Goal: Find specific page/section: Find specific page/section

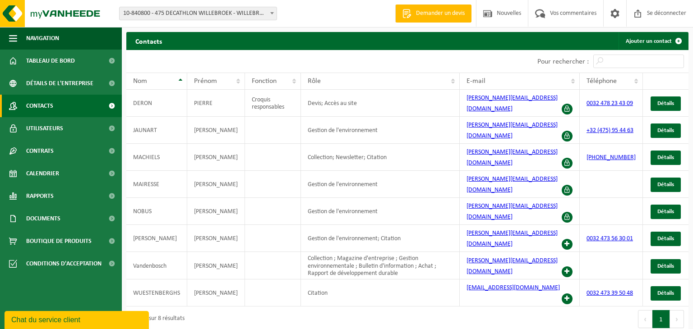
click at [402, 307] on div "1 à 8 sur 8 résultats" at bounding box center [266, 319] width 281 height 25
click at [198, 60] on div "10 25 50 100 10 afficher les résultats" at bounding box center [266, 61] width 281 height 23
click at [197, 10] on font "10-840800 - 475 DECATHLON WILLEBROEK - WILLEBROEK" at bounding box center [196, 13] width 147 height 7
click at [314, 61] on div "10 25 50 100 10 afficher les résultats" at bounding box center [266, 61] width 281 height 23
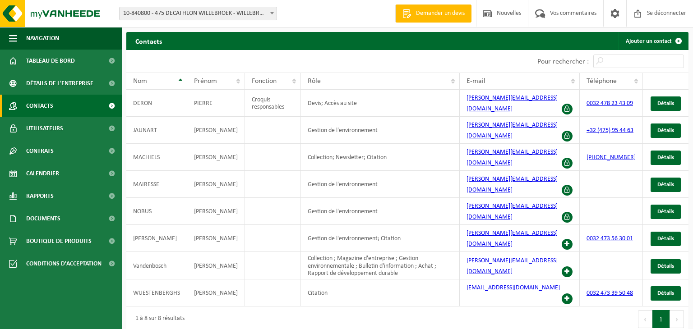
click at [283, 300] on html "Bifurquer: 10-749484 - 9004200010 DECATHLON WILLEBROEK LOGISTIQUE - WILLEBROEK …" at bounding box center [346, 164] width 693 height 329
click at [267, 14] on span at bounding box center [271, 13] width 9 height 12
click at [55, 151] on link "Contrats" at bounding box center [61, 151] width 122 height 23
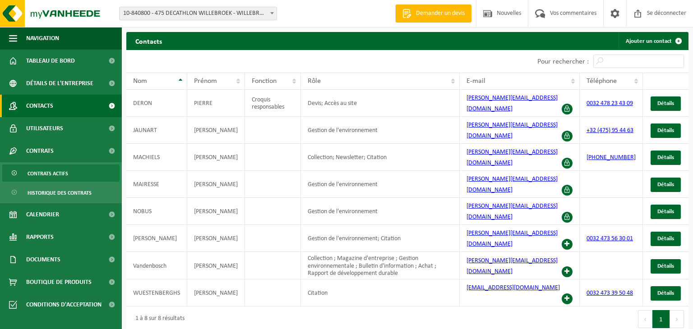
click at [64, 171] on font "Contrats actifs" at bounding box center [48, 173] width 41 height 5
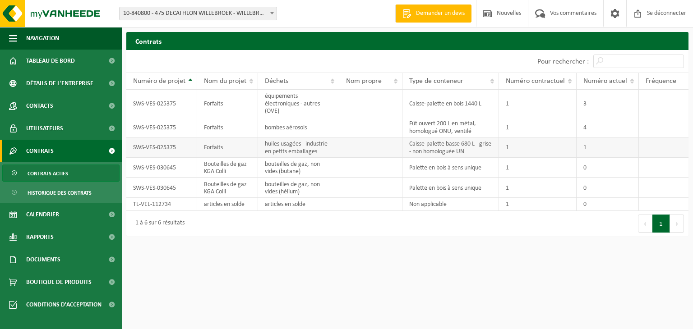
click at [442, 155] on font "Caisse-palette basse 680 L - grise - non homologuée UN" at bounding box center [450, 148] width 82 height 14
click at [332, 267] on html "Bifurquer: 10-749484 - 9004200010 DECATHLON WILLEBROEK LOGISTIQUE - WILLEBROEK …" at bounding box center [346, 164] width 693 height 329
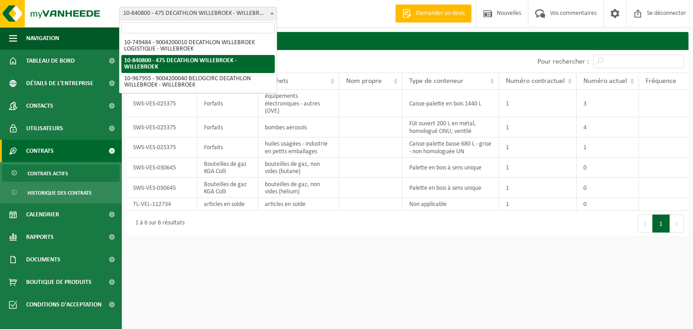
click at [221, 18] on span "10-840800 - 475 DECATHLON WILLEBROEK - WILLEBROEK" at bounding box center [197, 13] width 157 height 13
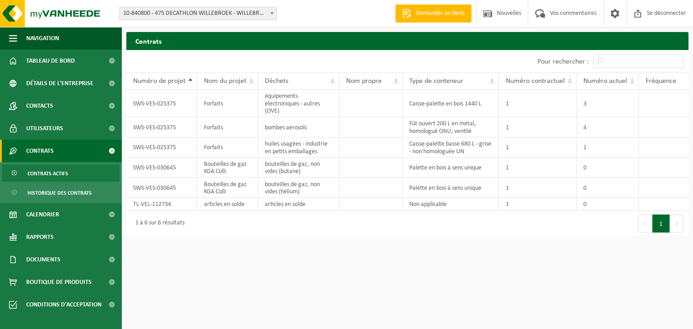
click at [49, 152] on font "Contrats" at bounding box center [40, 151] width 28 height 7
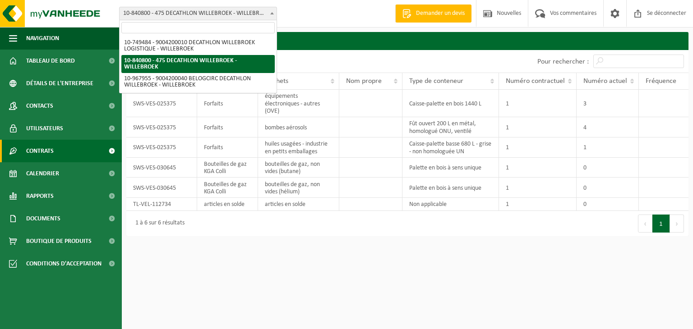
click at [229, 15] on font "10-840800 - 475 DECATHLON WILLEBROEK - WILLEBROEK" at bounding box center [196, 13] width 147 height 7
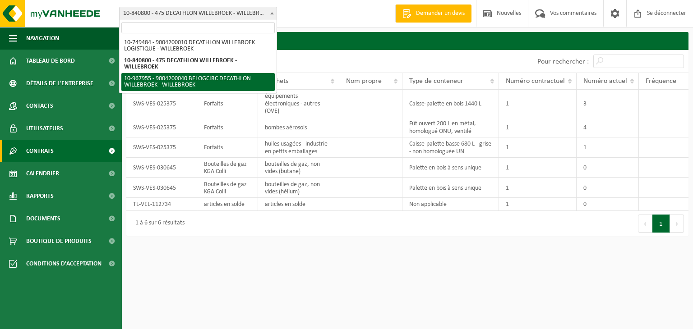
select select "154029"
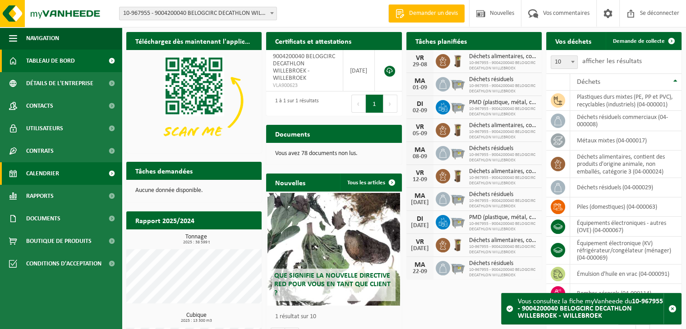
click at [34, 178] on span "Calendrier" at bounding box center [42, 173] width 33 height 23
